Goal: Information Seeking & Learning: Learn about a topic

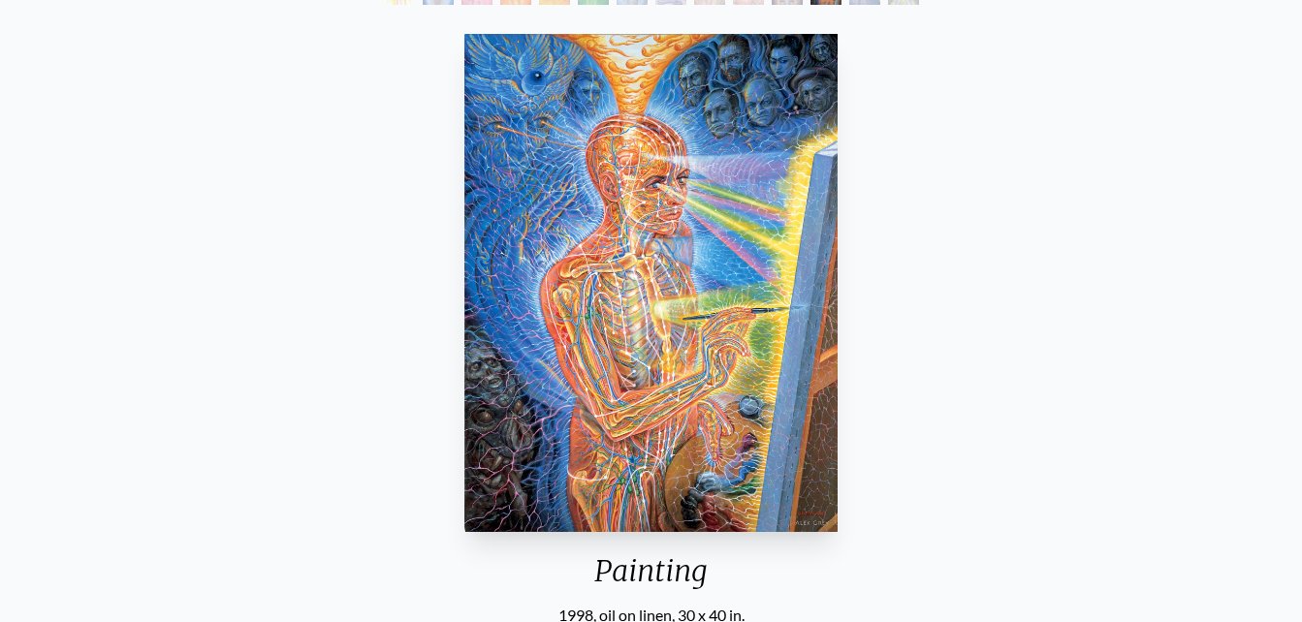
scroll to position [108, 0]
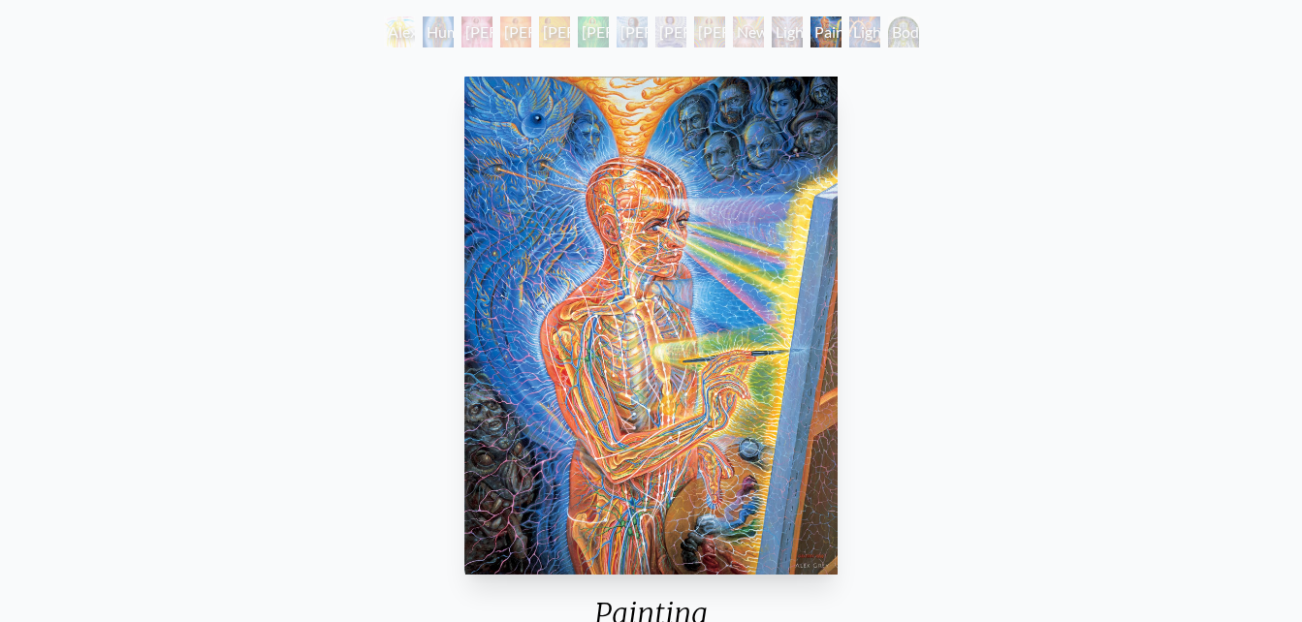
click at [764, 31] on div "Newborn" at bounding box center [748, 31] width 31 height 31
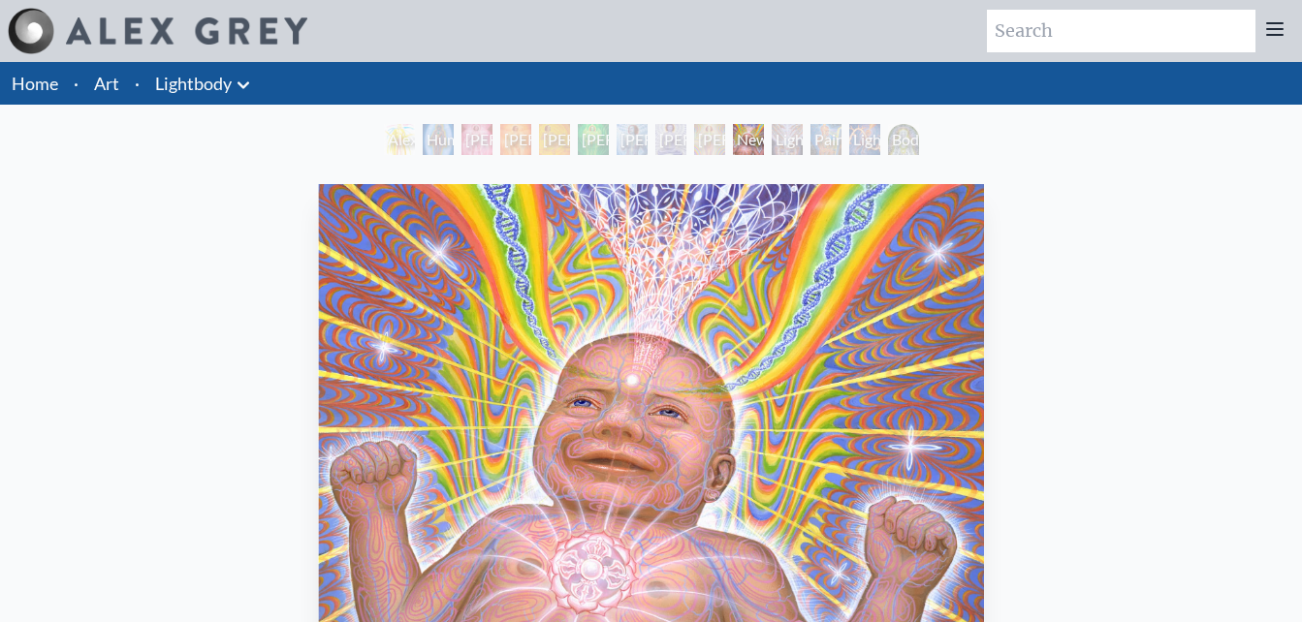
click at [694, 136] on div "Lightbody 7" at bounding box center [709, 139] width 31 height 31
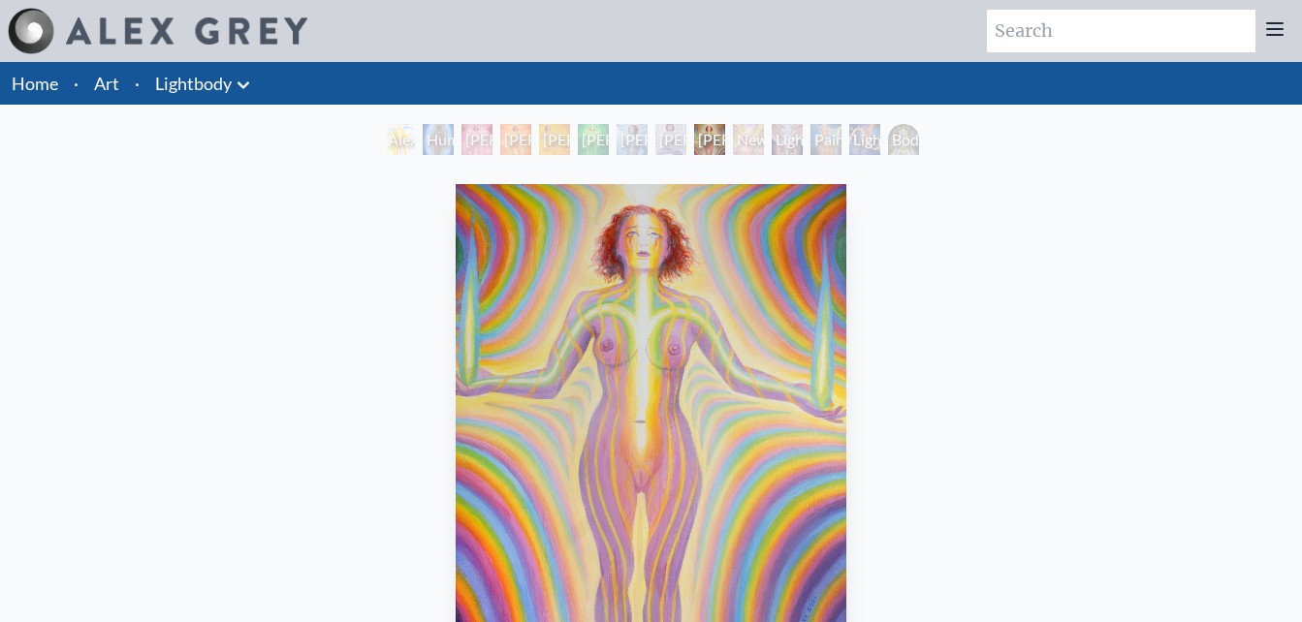
click at [645, 136] on div "Lightbody 5" at bounding box center [632, 139] width 31 height 31
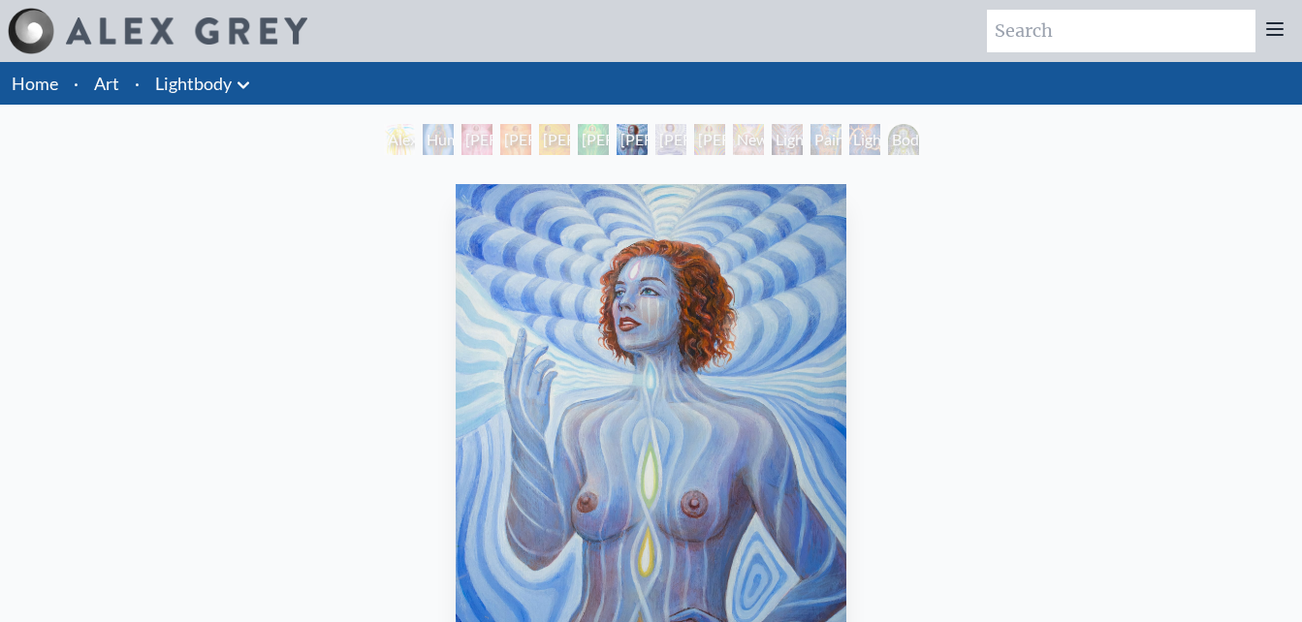
click at [409, 143] on div "Alexza" at bounding box center [399, 139] width 31 height 31
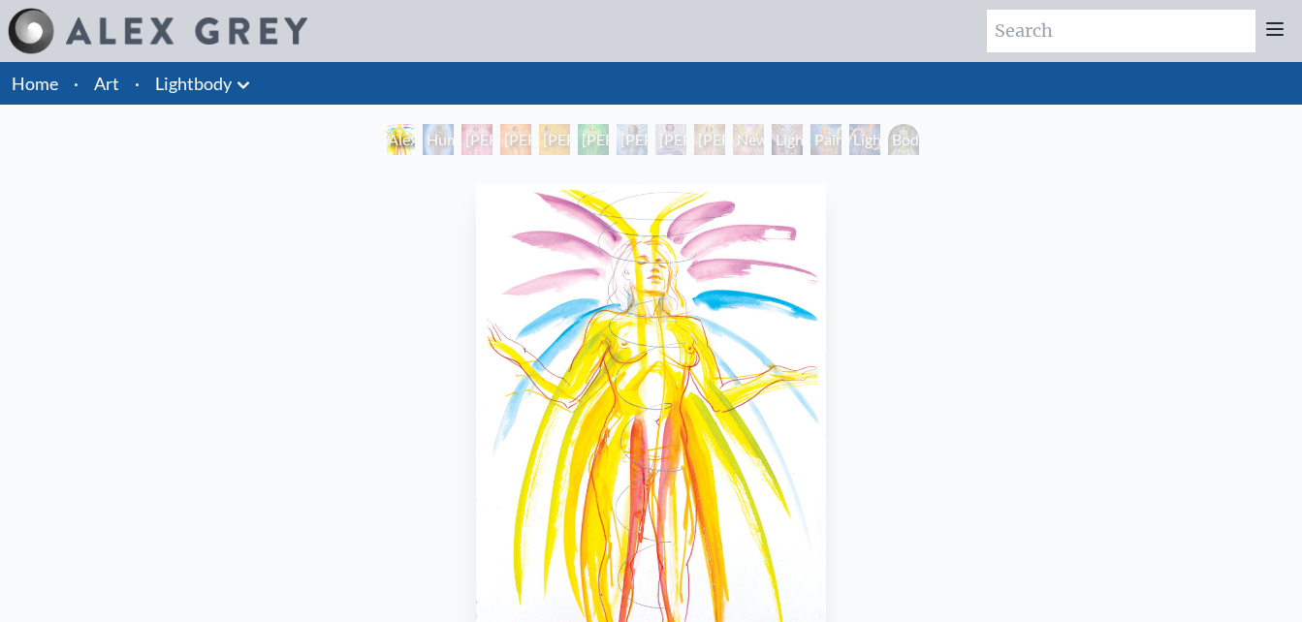
click at [441, 143] on div "Human Energy Field" at bounding box center [438, 139] width 31 height 31
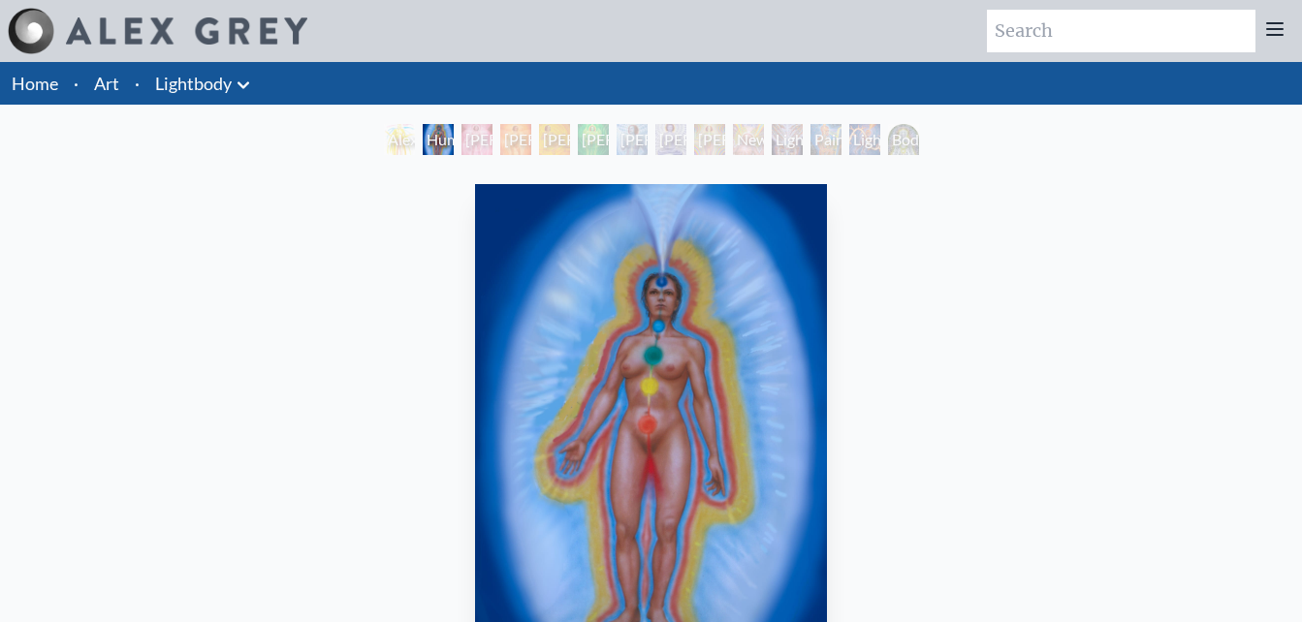
click at [586, 140] on div "Lightbody 4" at bounding box center [593, 139] width 31 height 31
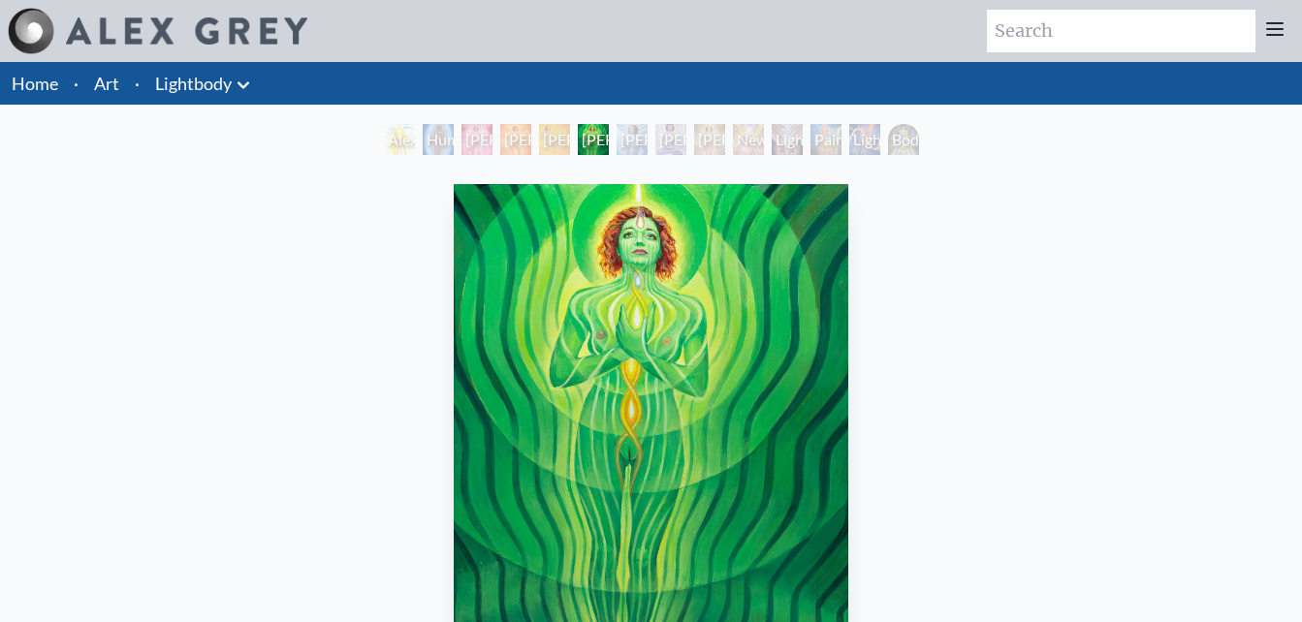
click at [772, 143] on div "Lightweaver" at bounding box center [787, 139] width 31 height 31
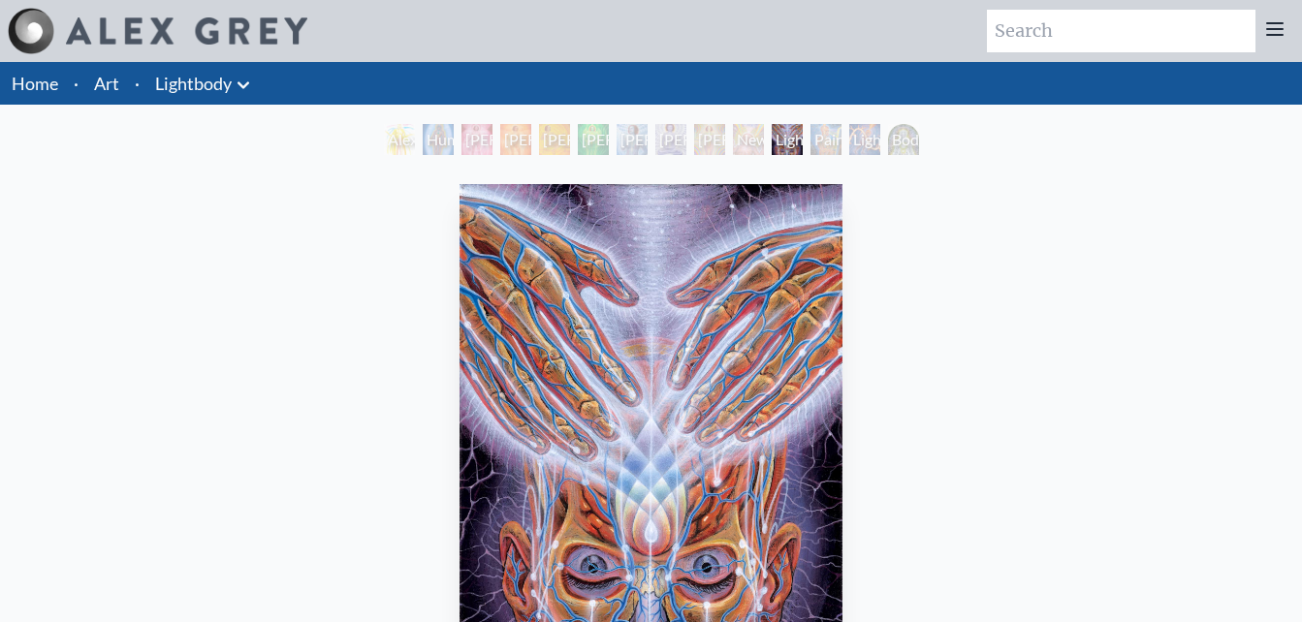
click at [880, 145] on div "Lightworker" at bounding box center [864, 139] width 31 height 31
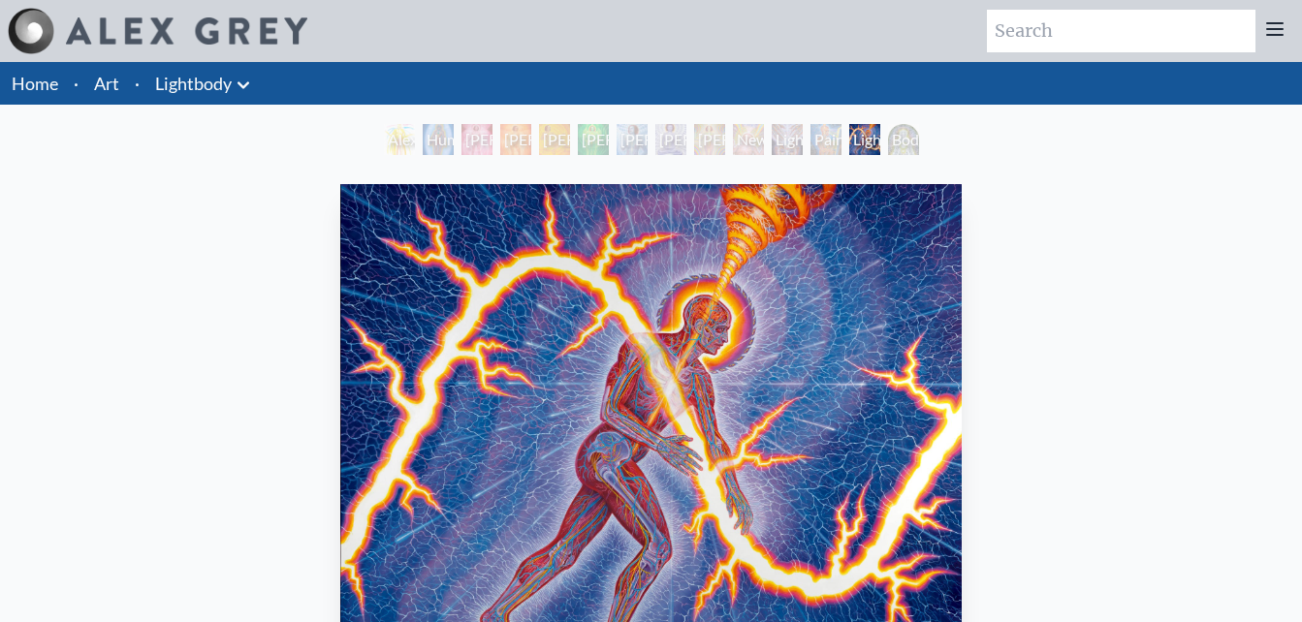
click at [888, 140] on div "Body/Mind as a Vibratory Field of Energy" at bounding box center [903, 139] width 31 height 31
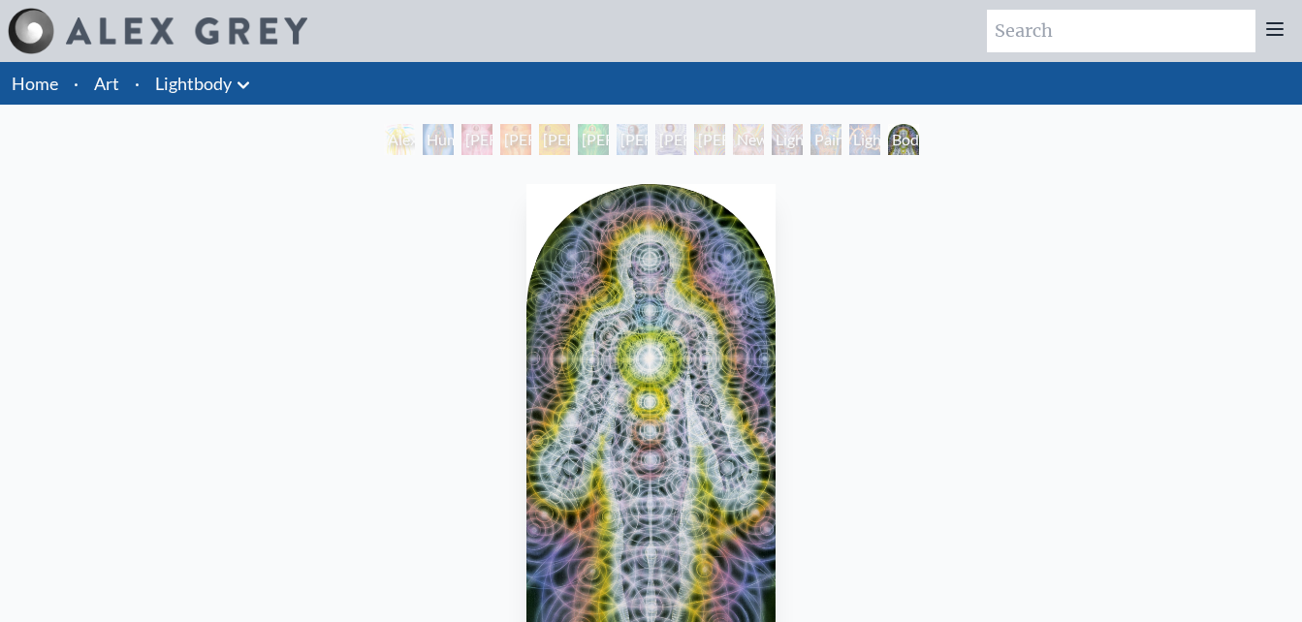
click at [485, 142] on div "Lightbody 1" at bounding box center [476, 139] width 31 height 31
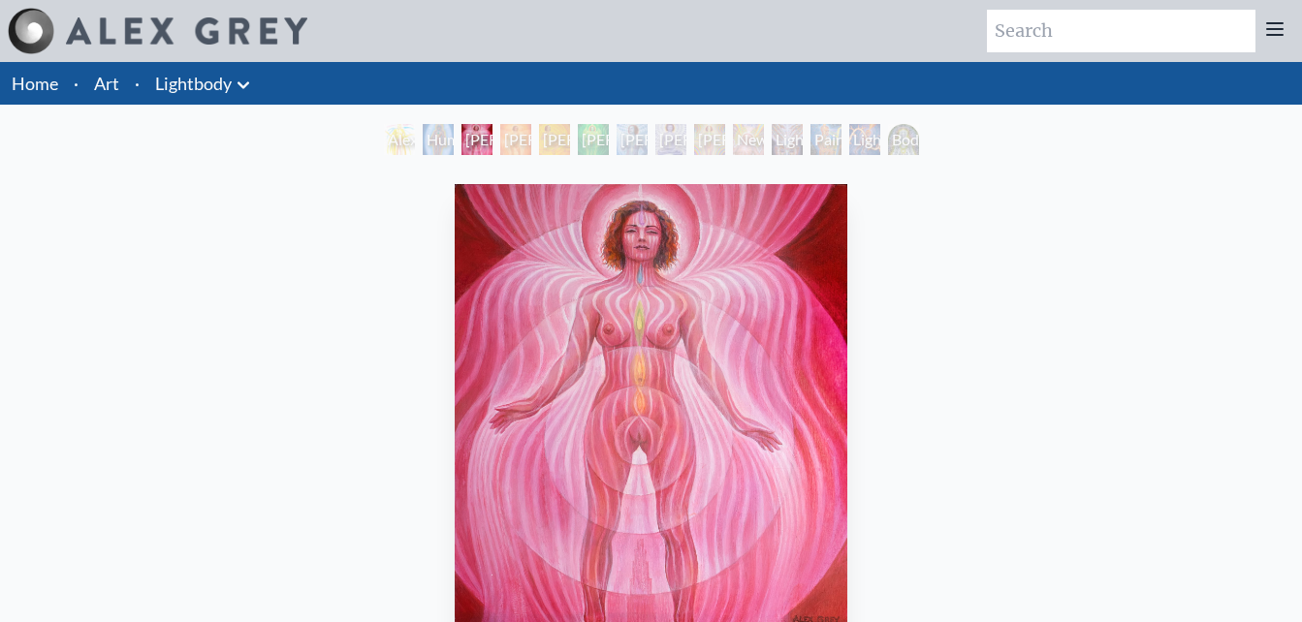
scroll to position [97, 0]
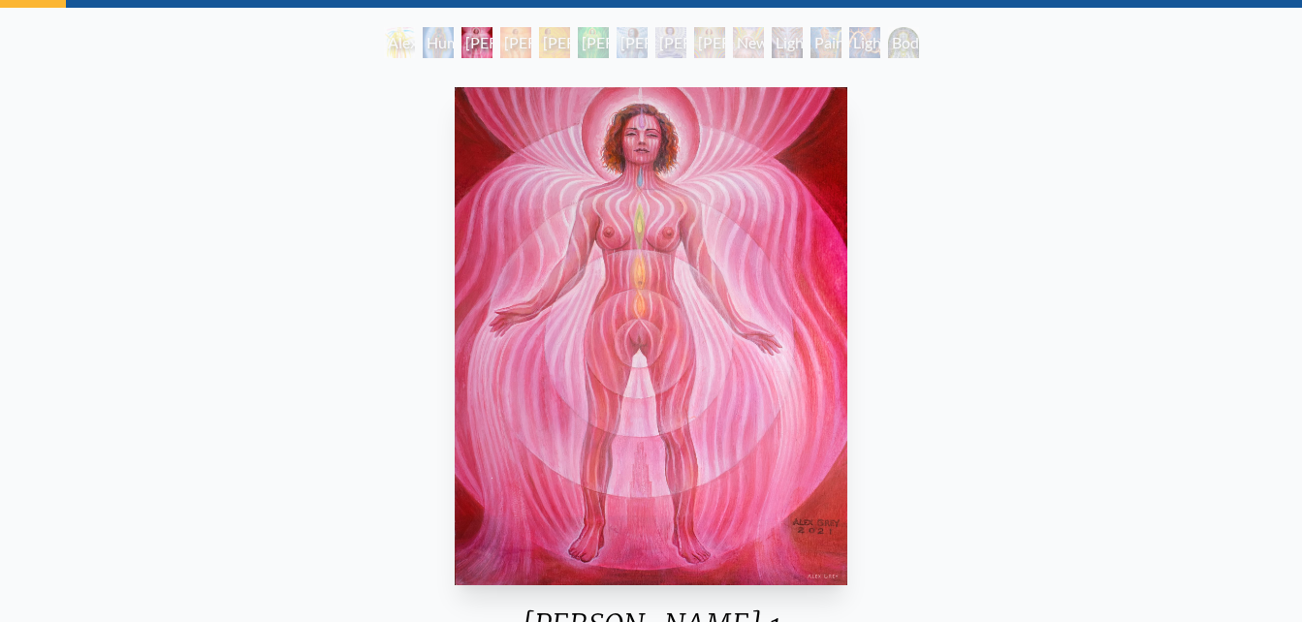
click at [440, 44] on div "Human Energy Field" at bounding box center [438, 42] width 31 height 31
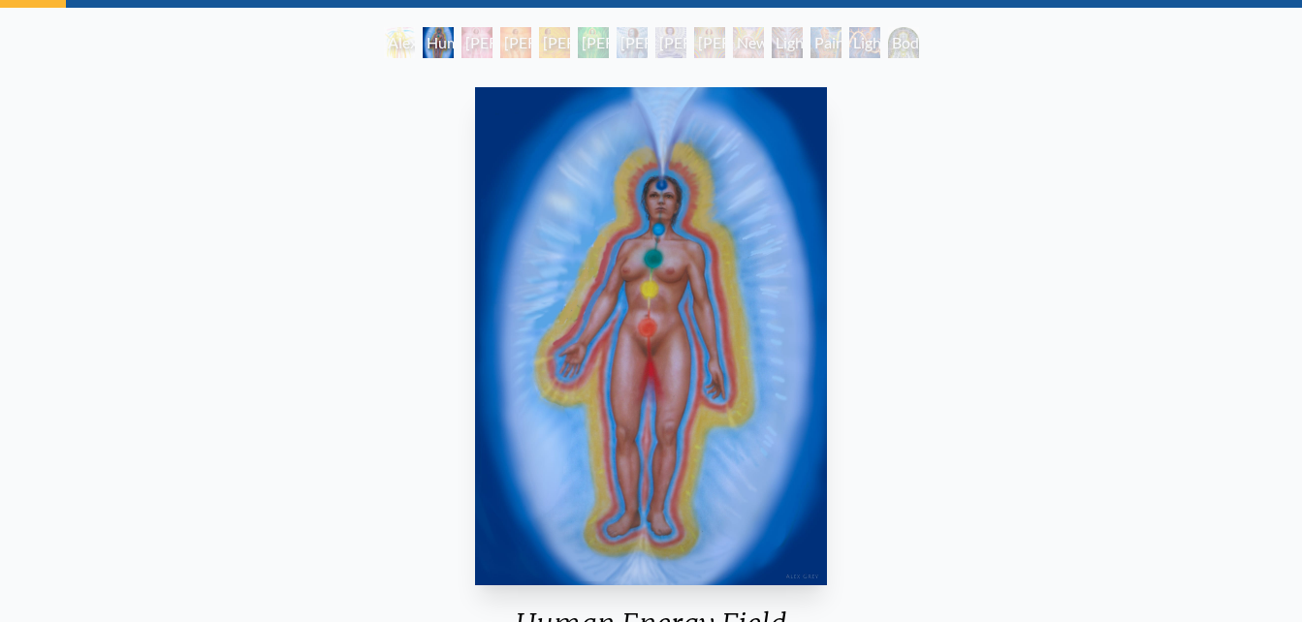
click at [523, 39] on div "Lightbody 2" at bounding box center [515, 42] width 31 height 31
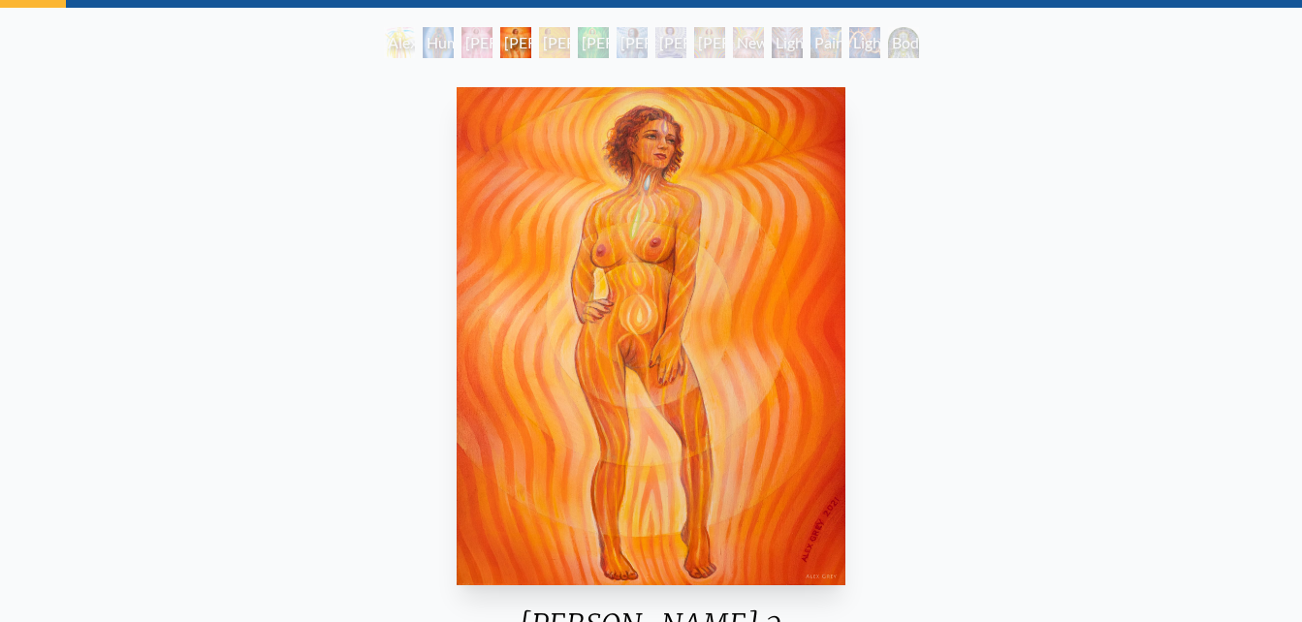
click at [570, 43] on div "Lightbody 3" at bounding box center [554, 42] width 31 height 31
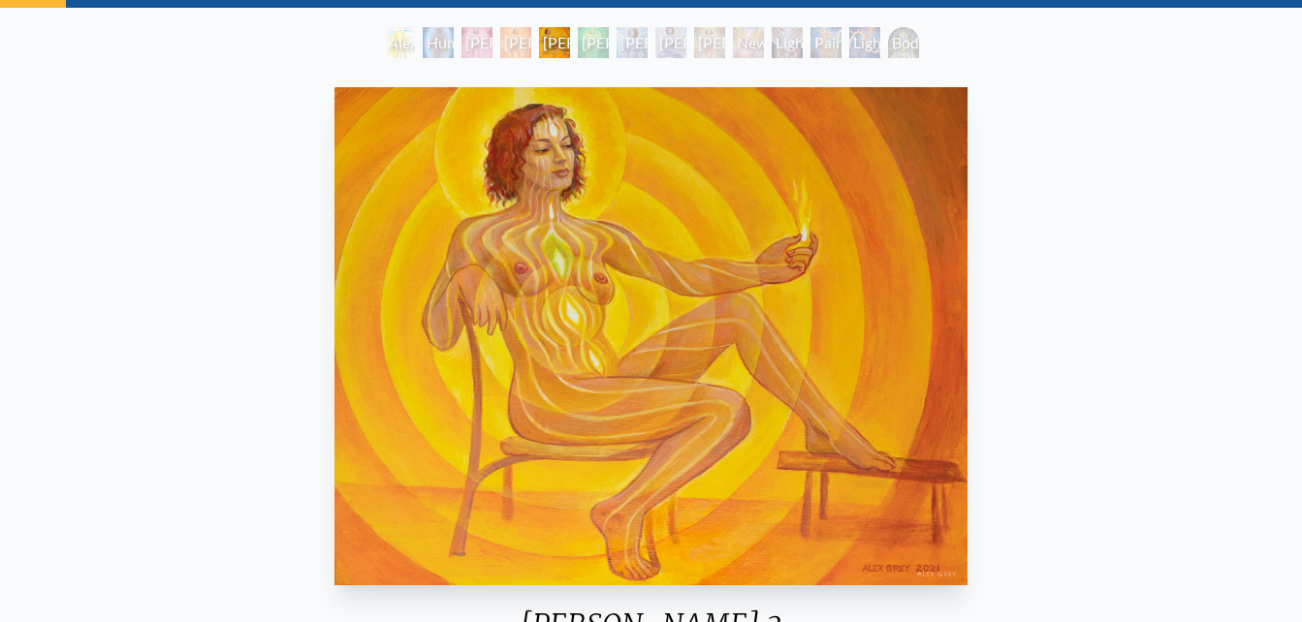
click at [796, 38] on div "Lightweaver" at bounding box center [787, 42] width 31 height 31
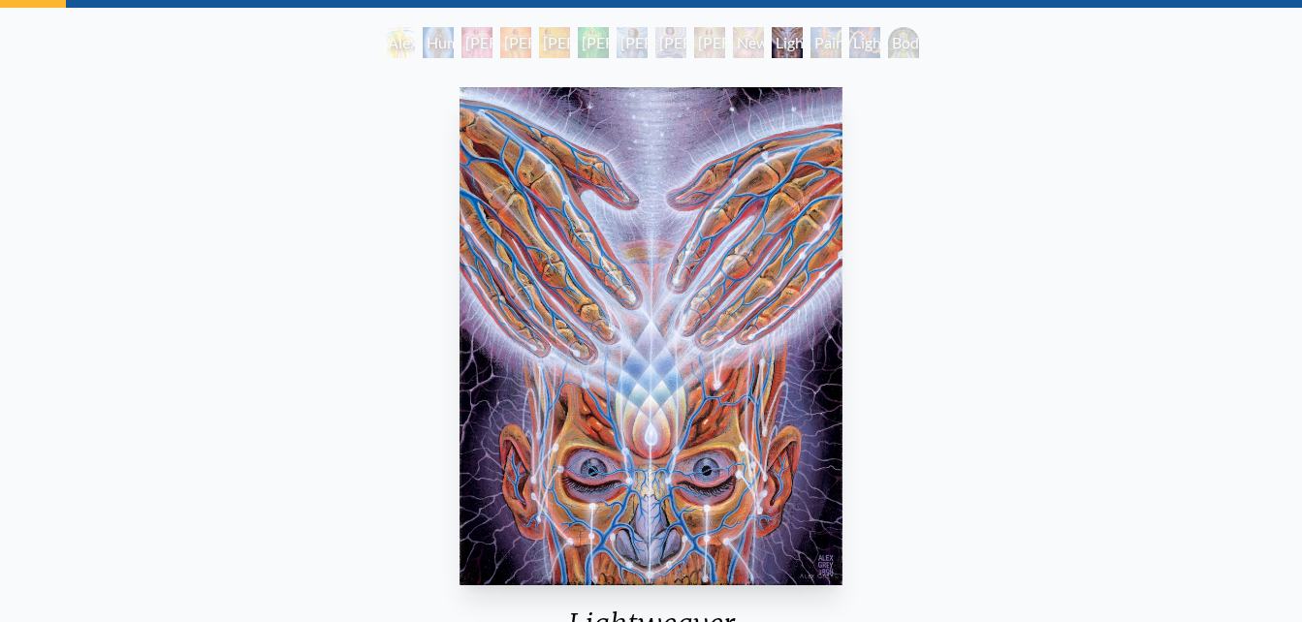
click at [823, 41] on div "Painting" at bounding box center [825, 42] width 31 height 31
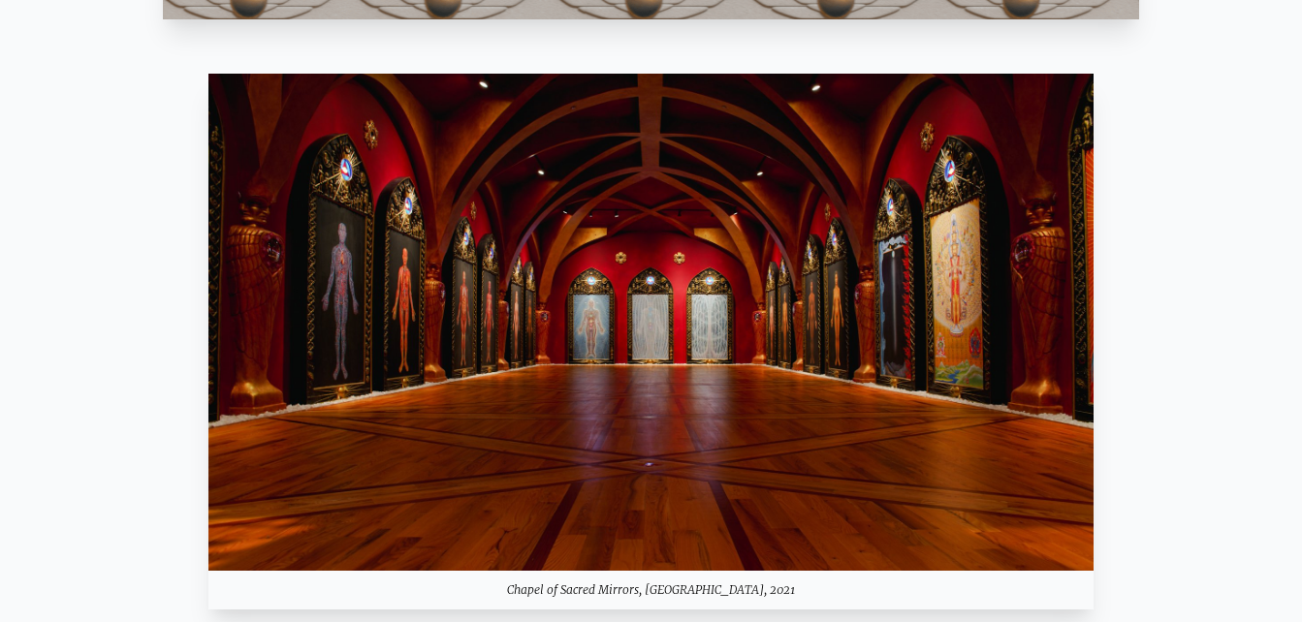
scroll to position [1406, 0]
